Goal: Task Accomplishment & Management: Use online tool/utility

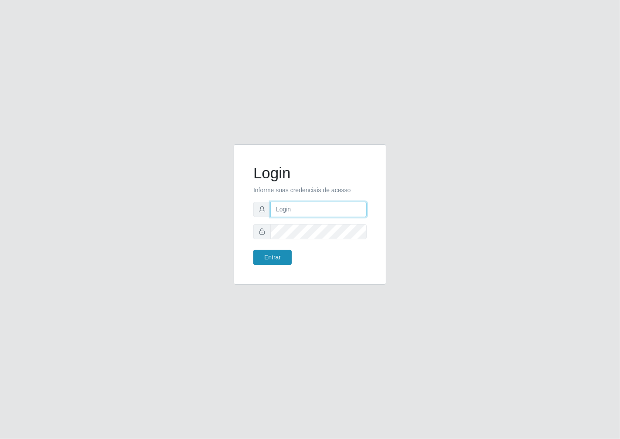
type input "janaina@iwof"
click at [269, 264] on button "Entrar" at bounding box center [272, 257] width 38 height 15
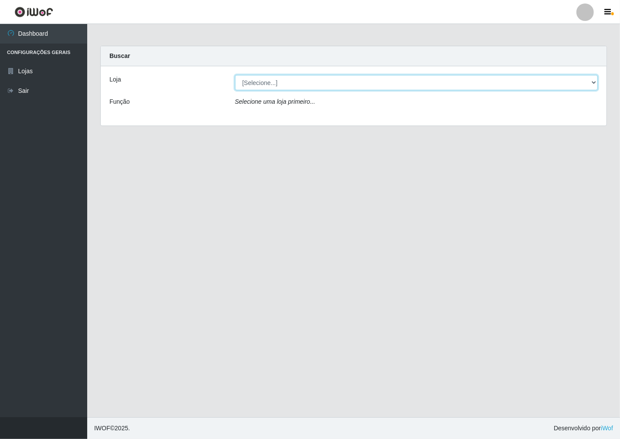
click at [592, 81] on select "[Selecione...] Minimercado Filezão" at bounding box center [416, 82] width 363 height 15
select select "204"
click at [235, 75] on select "[Selecione...] Minimercado Filezão" at bounding box center [416, 82] width 363 height 15
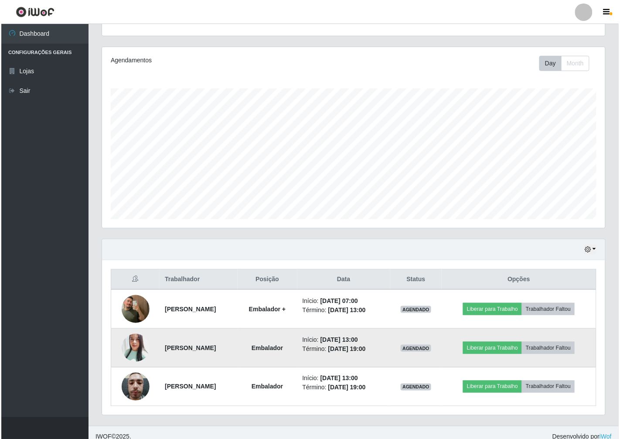
scroll to position [101, 0]
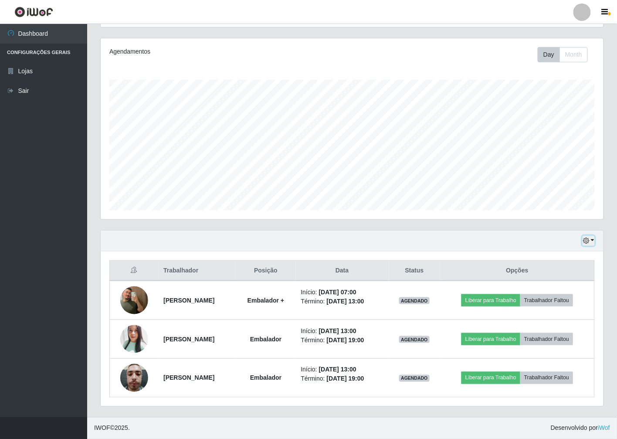
click at [592, 238] on button "button" at bounding box center [589, 241] width 12 height 10
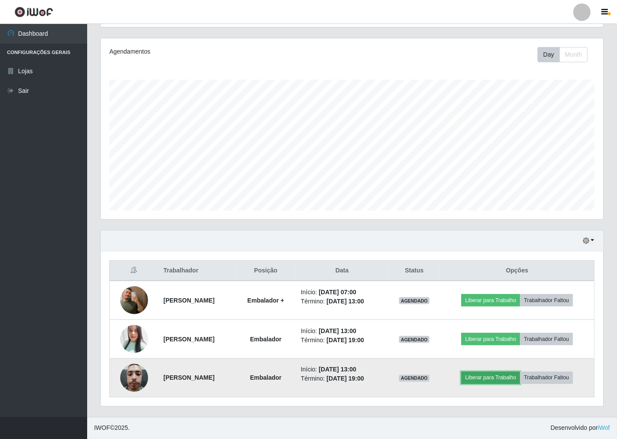
click at [504, 375] on button "Liberar para Trabalho" at bounding box center [491, 378] width 59 height 12
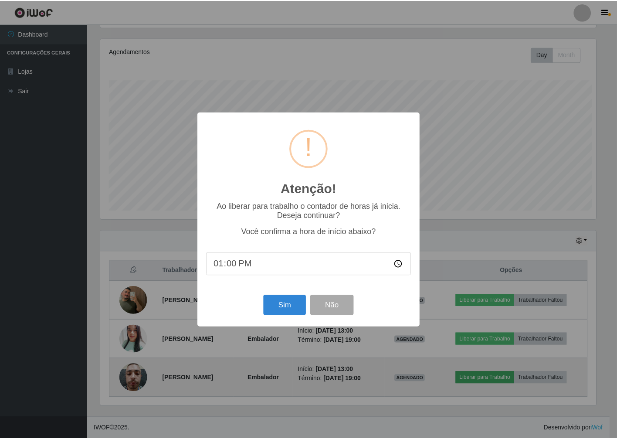
scroll to position [180, 498]
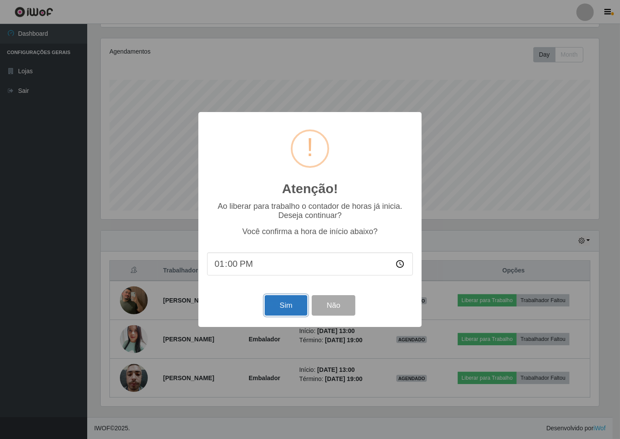
click at [298, 305] on button "Sim" at bounding box center [286, 305] width 42 height 20
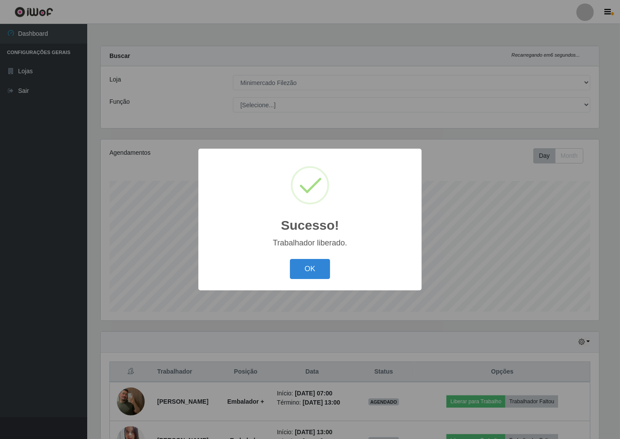
click at [332, 270] on div "OK Cancel" at bounding box center [310, 268] width 206 height 25
click at [313, 266] on button "OK" at bounding box center [310, 269] width 41 height 20
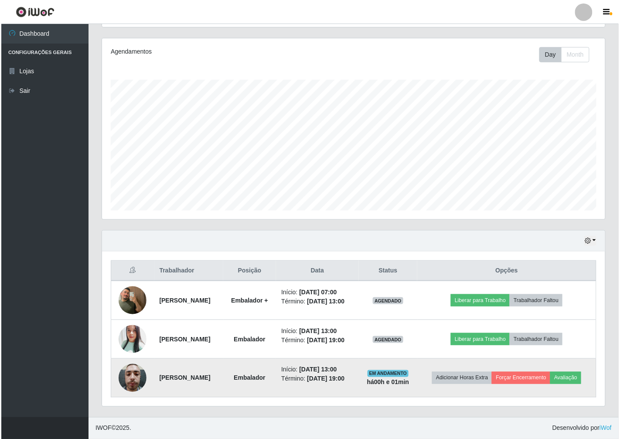
scroll to position [120, 0]
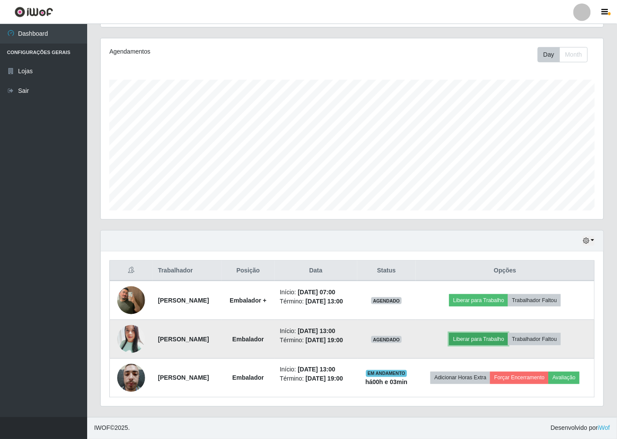
click at [493, 333] on button "Liberar para Trabalho" at bounding box center [478, 339] width 59 height 12
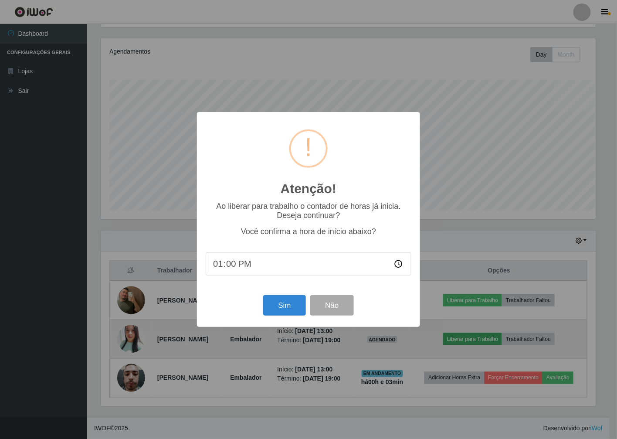
scroll to position [180, 498]
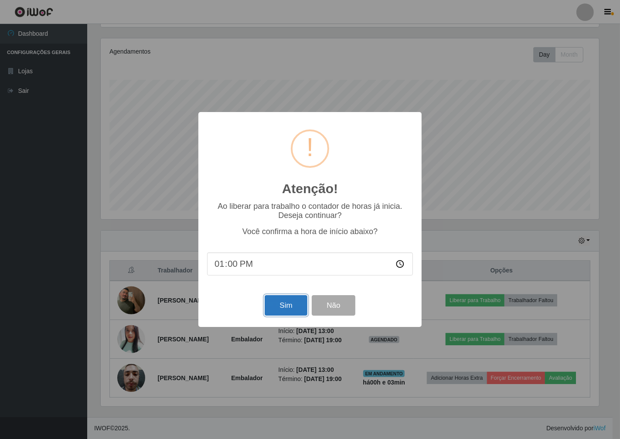
click at [290, 312] on button "Sim" at bounding box center [286, 305] width 42 height 20
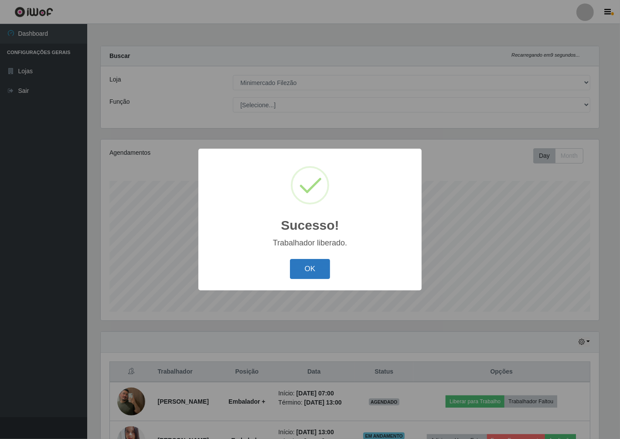
click at [321, 273] on button "OK" at bounding box center [310, 269] width 41 height 20
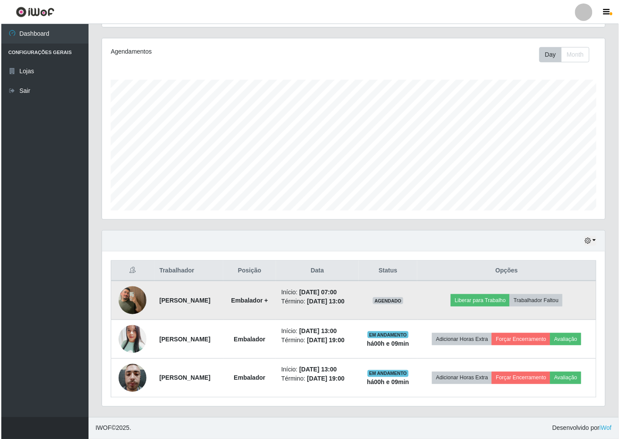
scroll to position [120, 0]
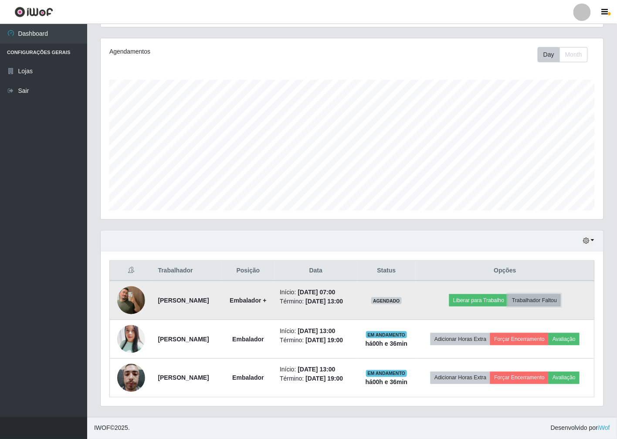
click at [546, 294] on button "Trabalhador Faltou" at bounding box center [534, 300] width 53 height 12
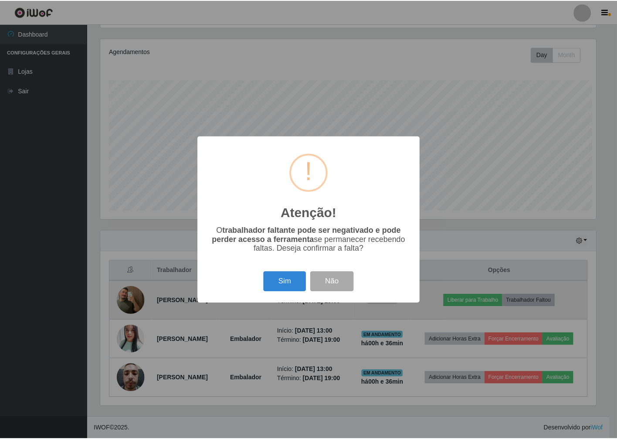
scroll to position [180, 498]
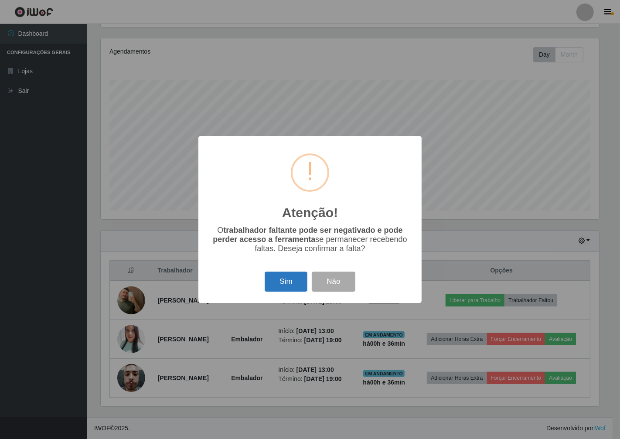
click at [295, 280] on button "Sim" at bounding box center [286, 282] width 42 height 20
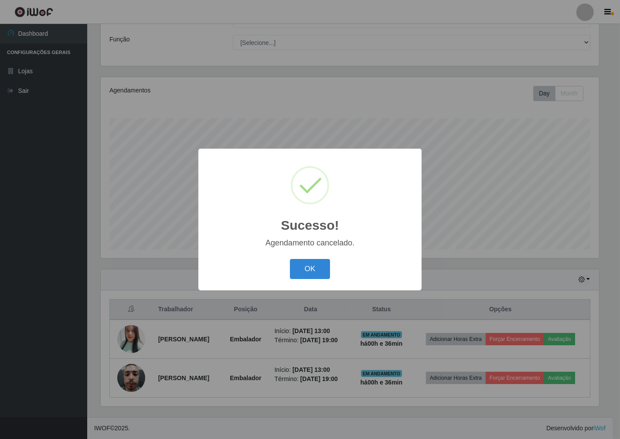
scroll to position [75, 0]
click at [314, 275] on button "OK" at bounding box center [310, 269] width 41 height 20
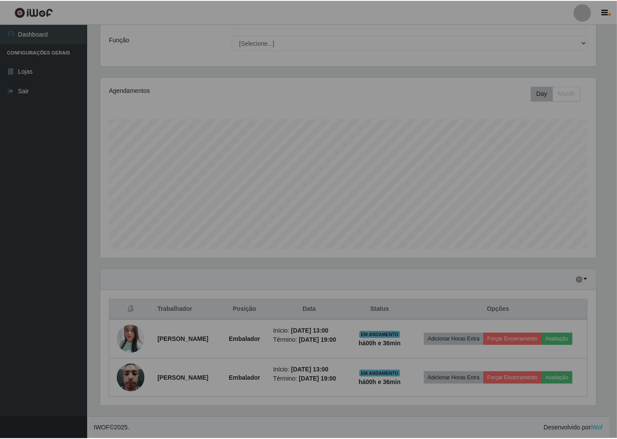
scroll to position [180, 503]
